Goal: Information Seeking & Learning: Learn about a topic

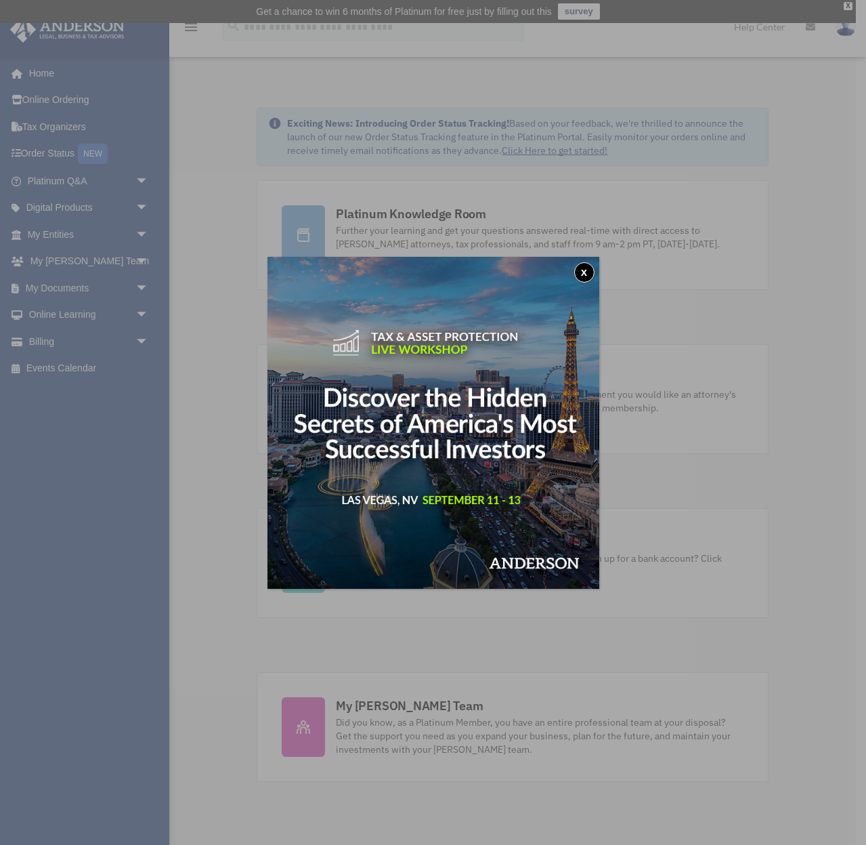
click at [589, 273] on button "x" at bounding box center [584, 272] width 20 height 20
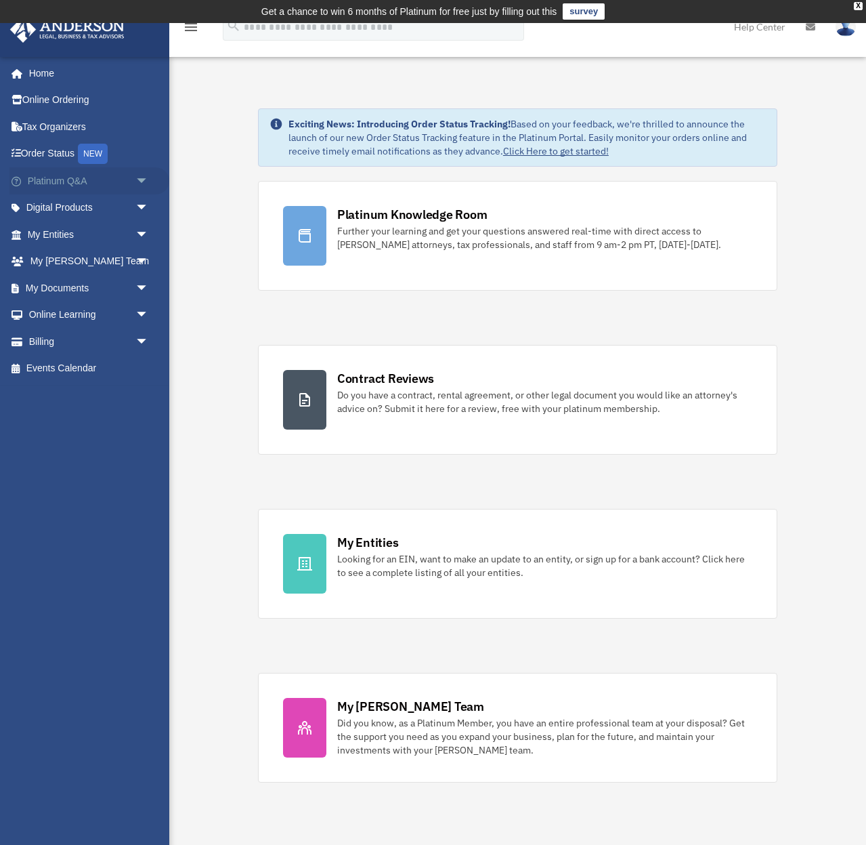
click at [60, 186] on link "Platinum Q&A arrow_drop_down" at bounding box center [89, 180] width 160 height 27
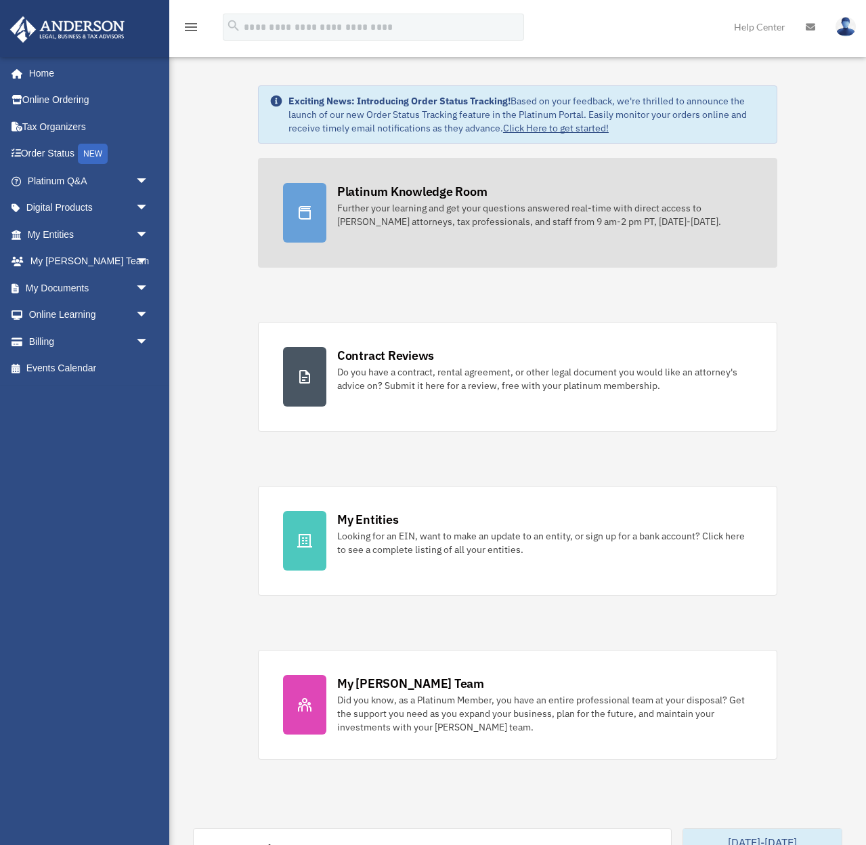
click at [404, 209] on div "Further your learning and get your questions answered real-time with direct acc…" at bounding box center [544, 214] width 415 height 27
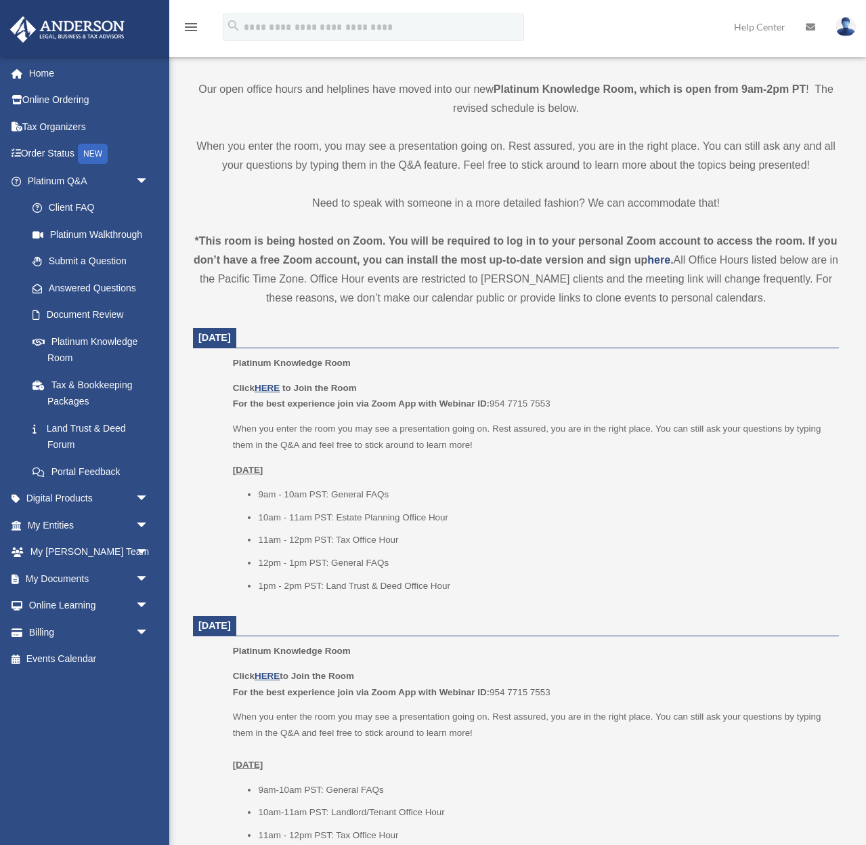
scroll to position [402, 0]
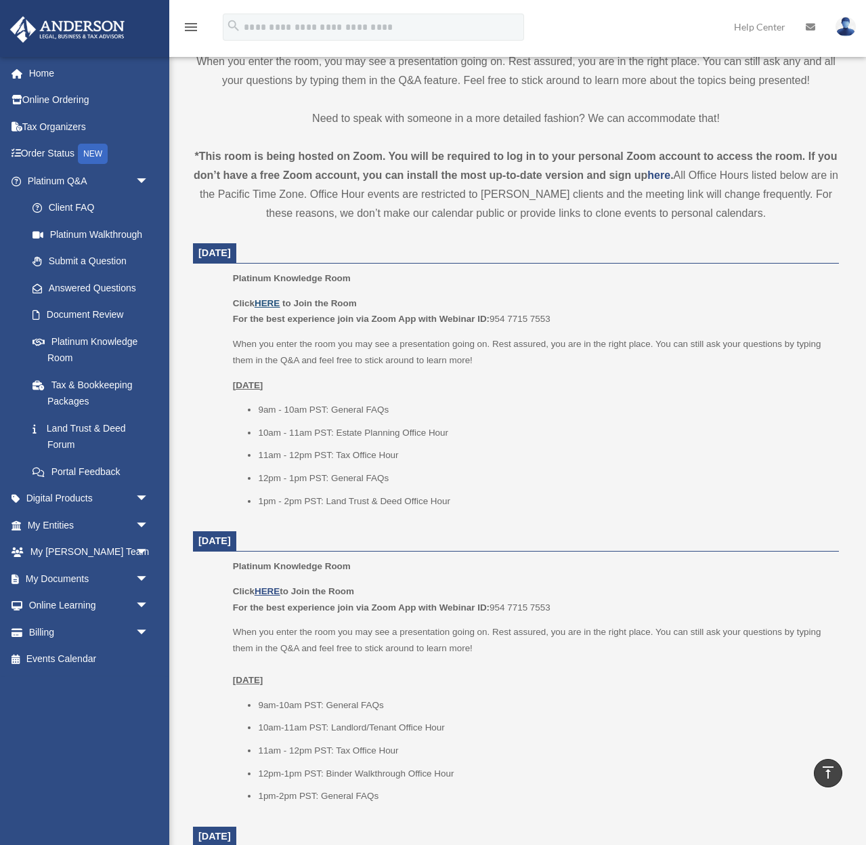
click at [272, 302] on u "HERE" at bounding box center [267, 303] width 25 height 10
